Goal: Information Seeking & Learning: Compare options

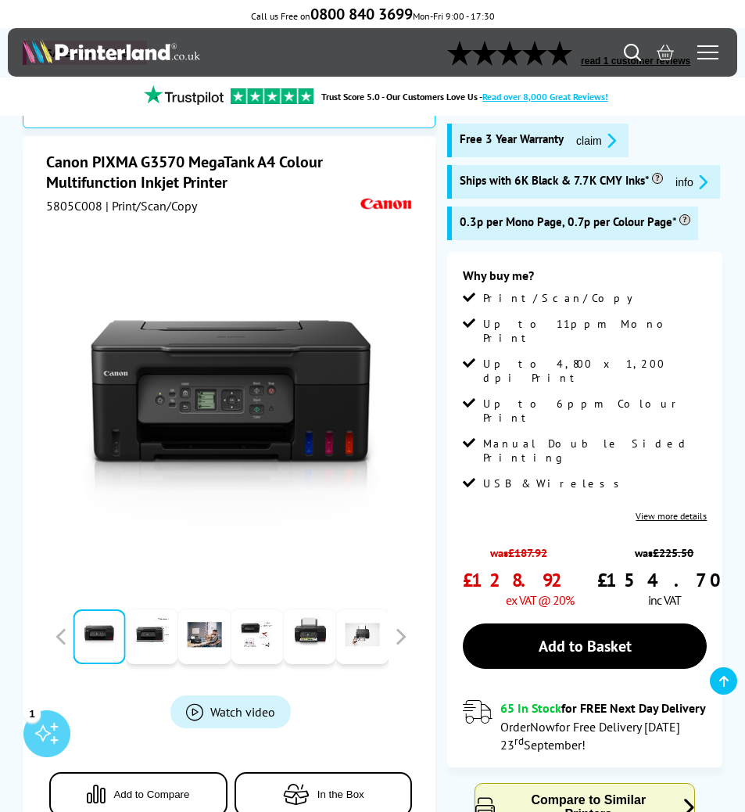
scroll to position [119, 0]
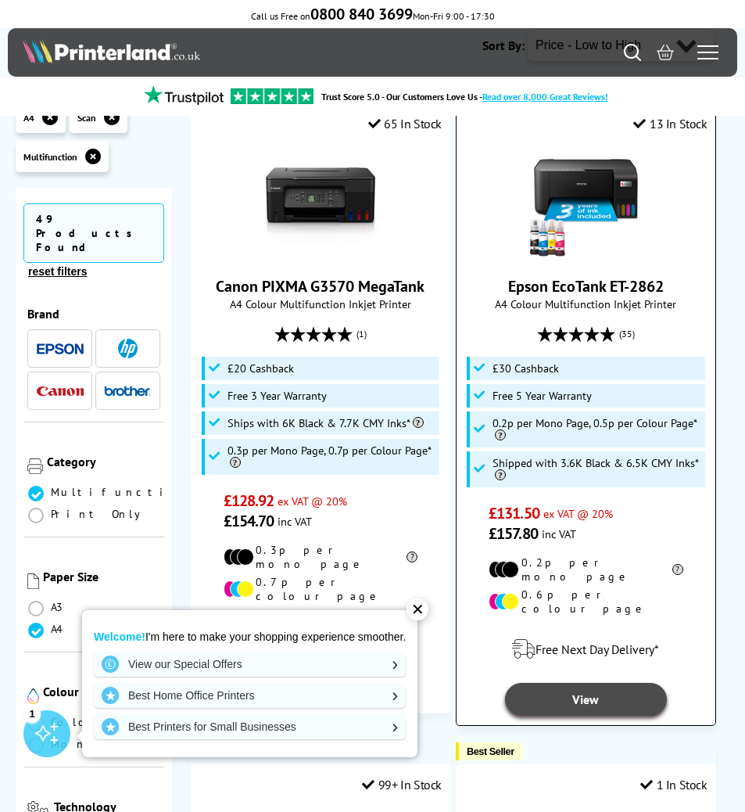
click at [577, 683] on link "View" at bounding box center [586, 699] width 162 height 33
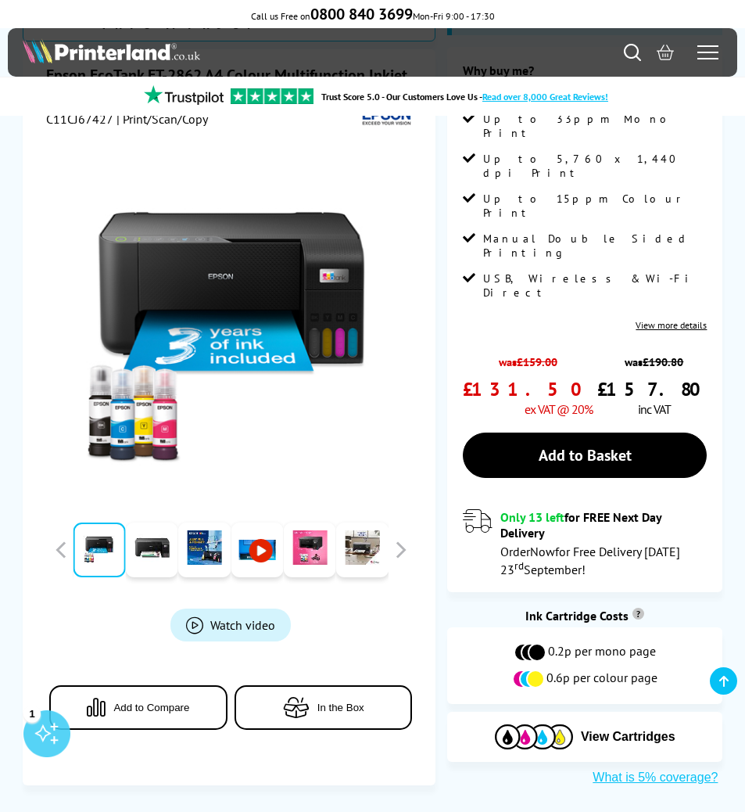
scroll to position [332, 0]
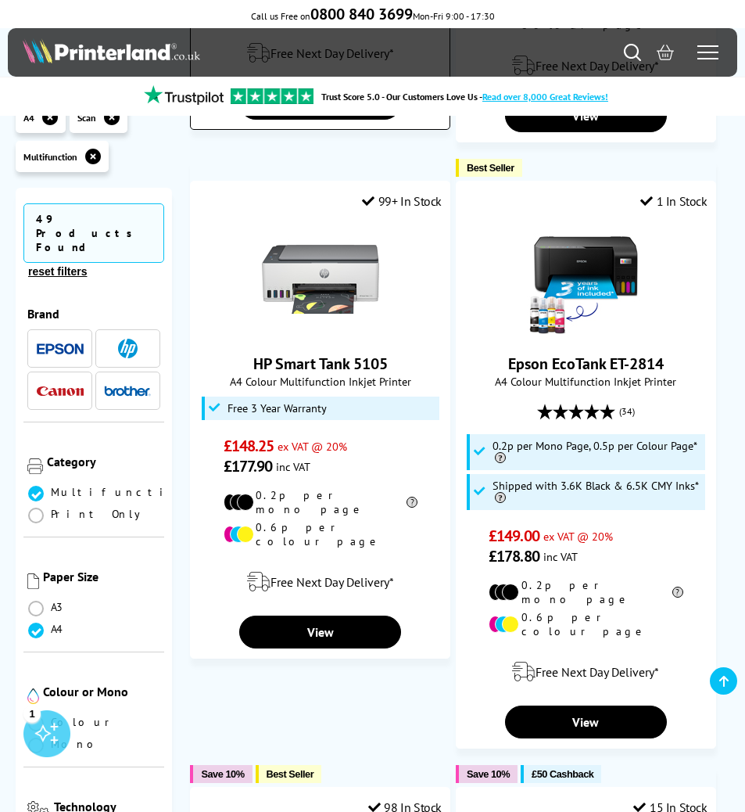
scroll to position [799, 0]
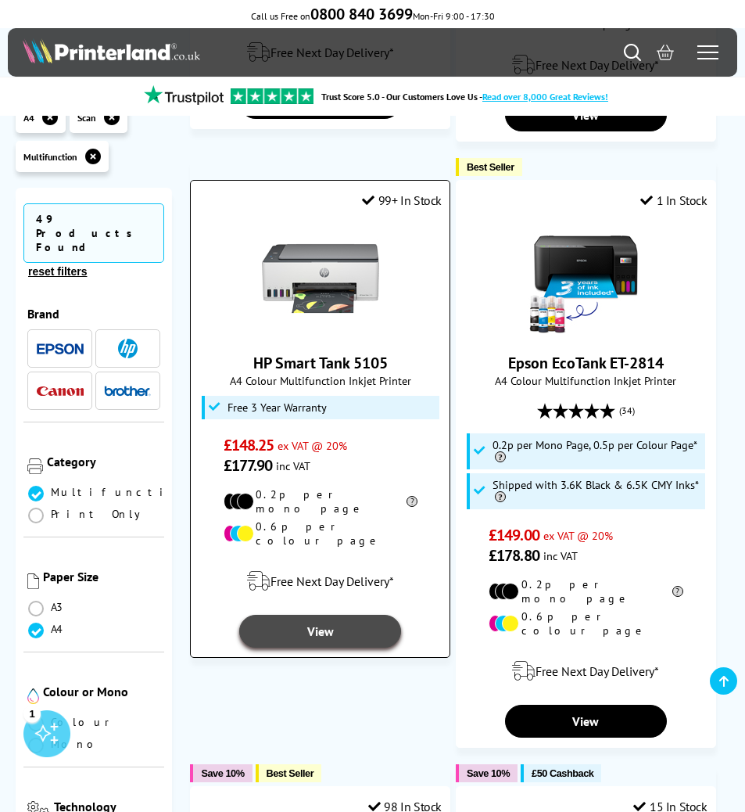
click at [297, 615] on link "View" at bounding box center [320, 631] width 162 height 33
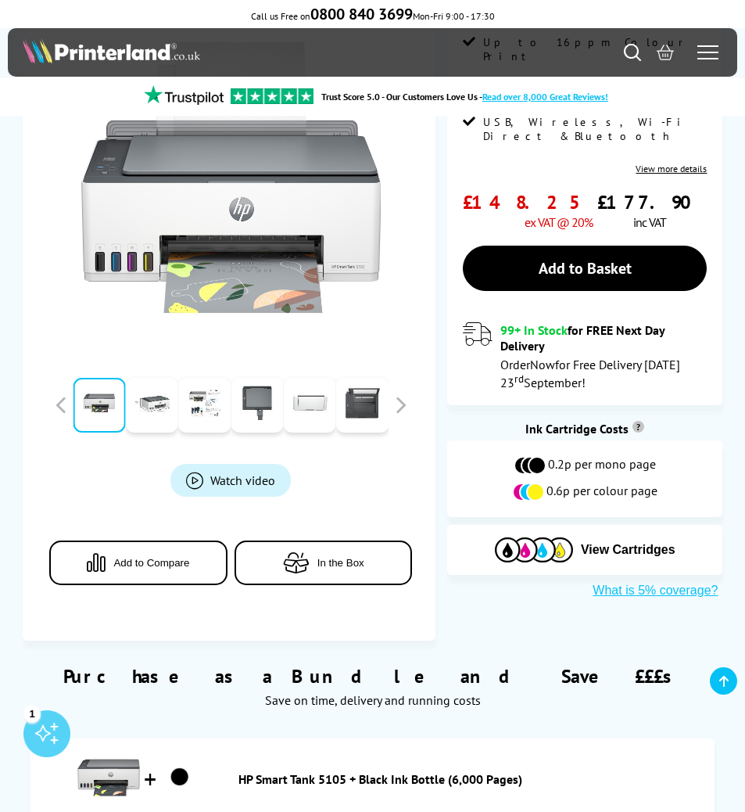
scroll to position [311, 0]
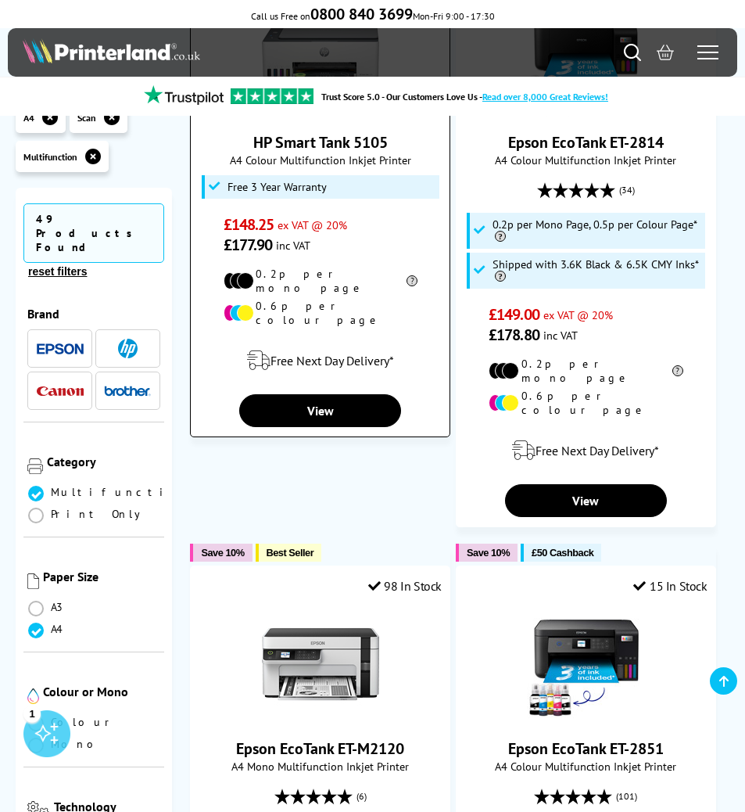
scroll to position [1031, 0]
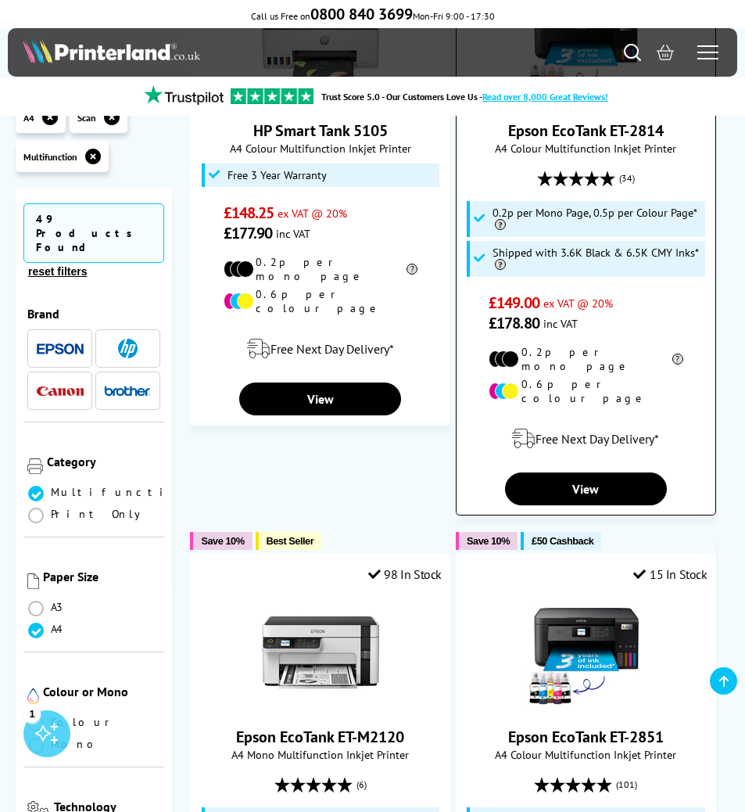
click at [594, 422] on div "Free Next Day Delivery* View" at bounding box center [586, 461] width 259 height 88
click at [594, 472] on link "View" at bounding box center [586, 488] width 162 height 33
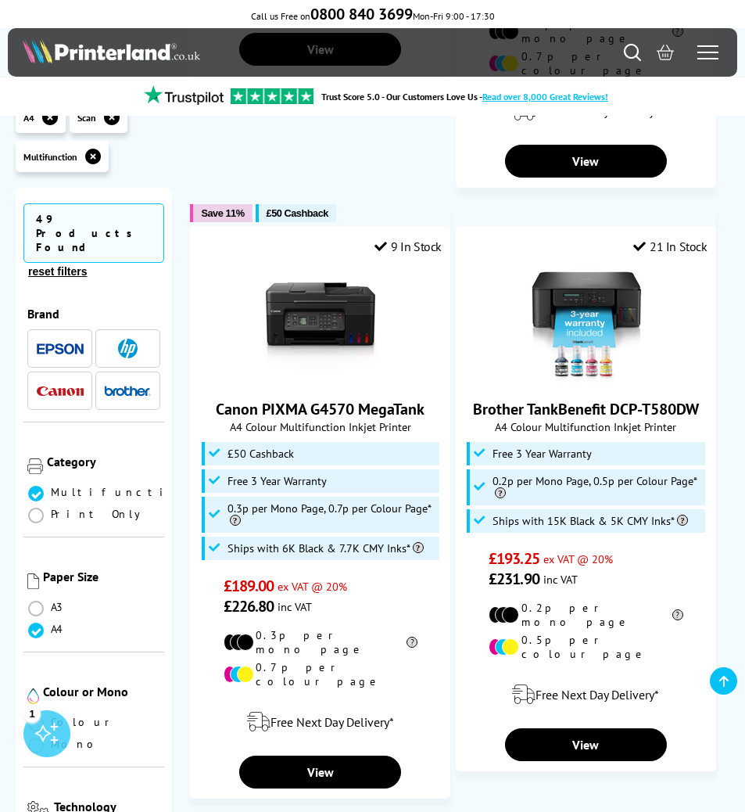
scroll to position [2022, 0]
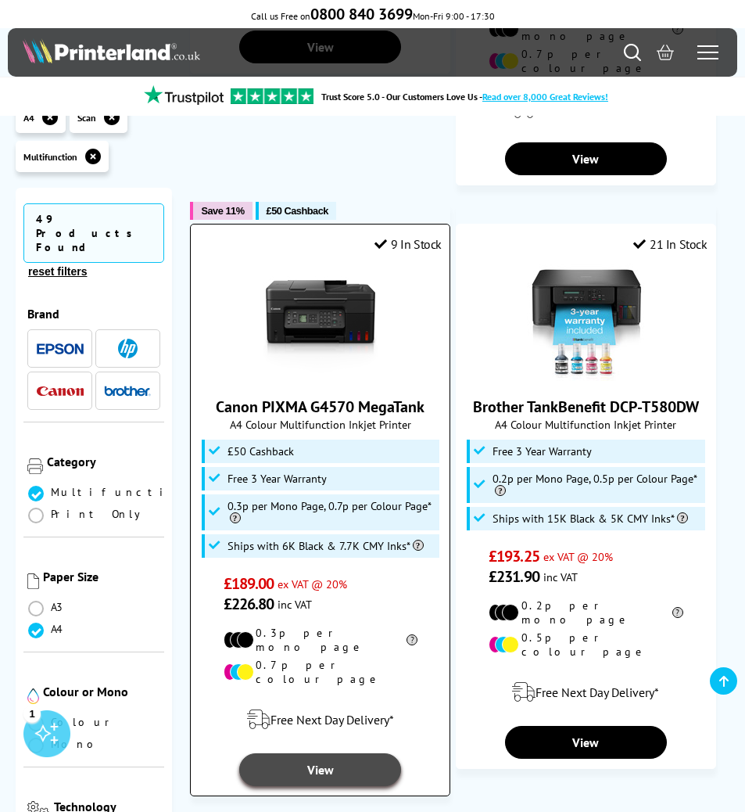
click at [313, 753] on link "View" at bounding box center [320, 769] width 162 height 33
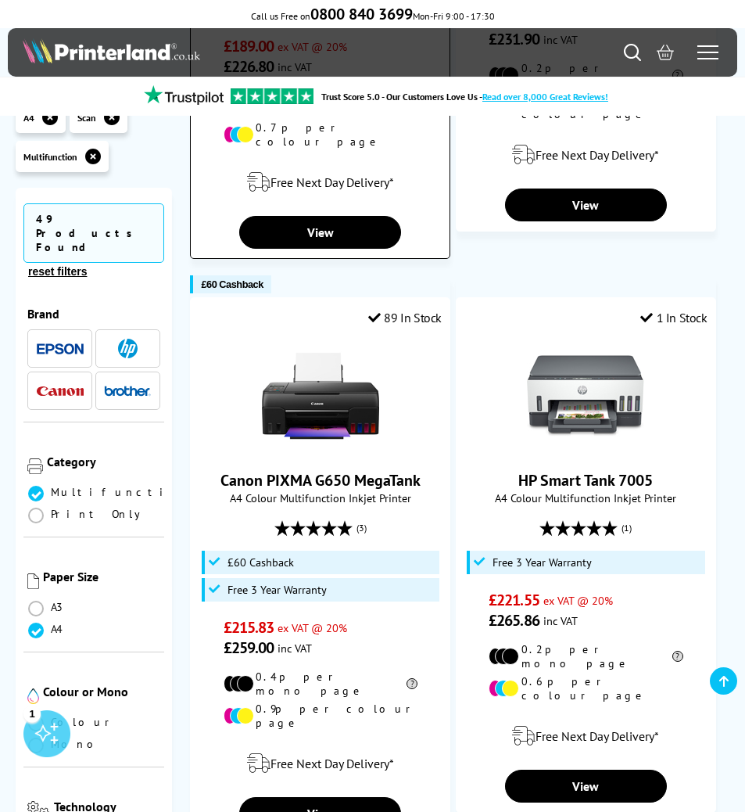
scroll to position [2562, 0]
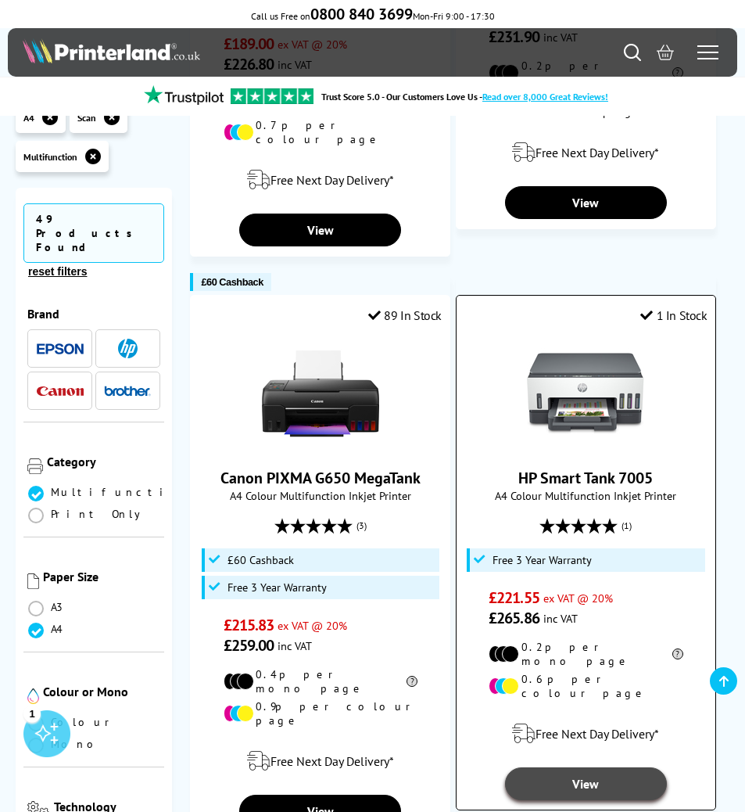
click at [555, 767] on link "View" at bounding box center [586, 783] width 162 height 33
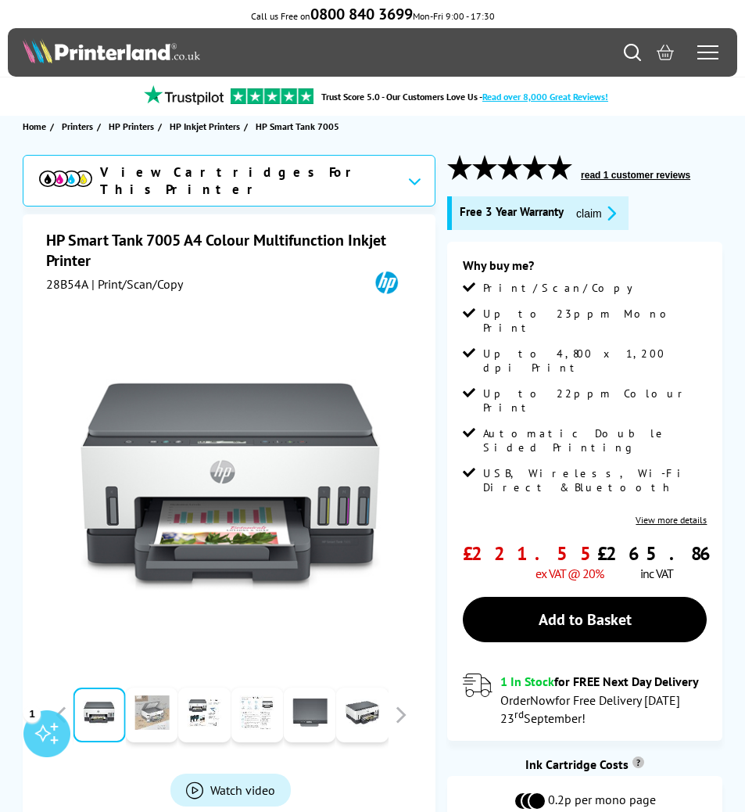
click at [162, 714] on link at bounding box center [152, 715] width 52 height 55
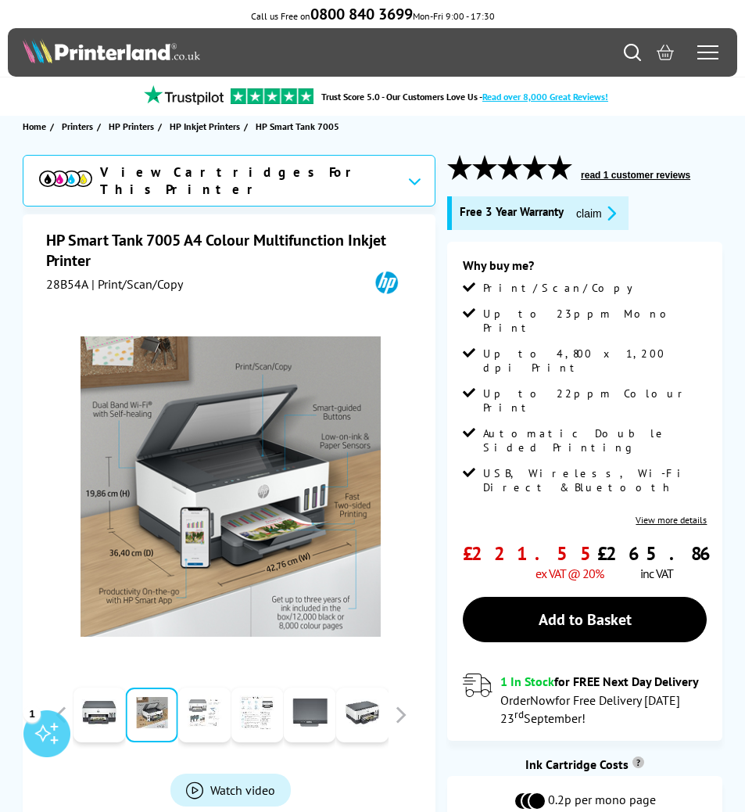
click at [183, 720] on link at bounding box center [204, 715] width 52 height 55
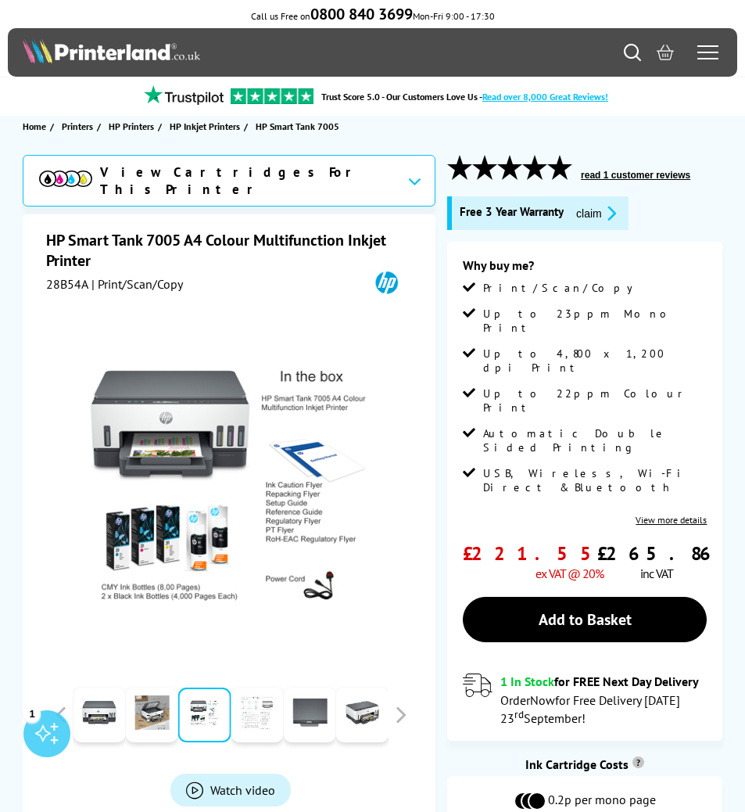
click at [282, 705] on link at bounding box center [257, 715] width 52 height 55
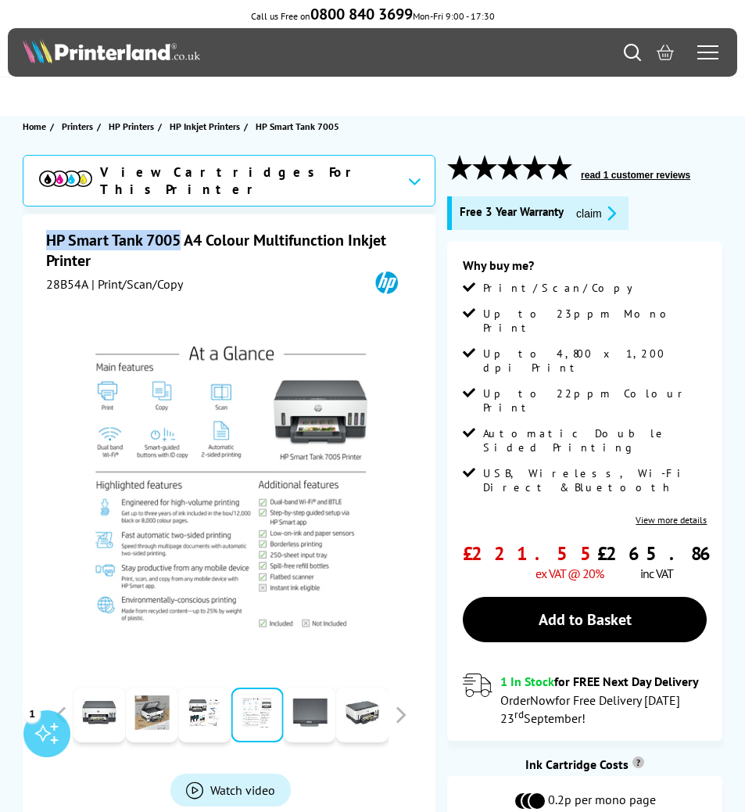
drag, startPoint x: 182, startPoint y: 235, endPoint x: 36, endPoint y: 238, distance: 146.3
click at [36, 238] on div "HP Smart Tank 7005 A4 Colour Multifunction Inkjet Printer 28B54A | Print/Scan/C…" at bounding box center [230, 582] width 414 height 736
copy h1 "HP Smart Tank 7005"
